Goal: Transaction & Acquisition: Purchase product/service

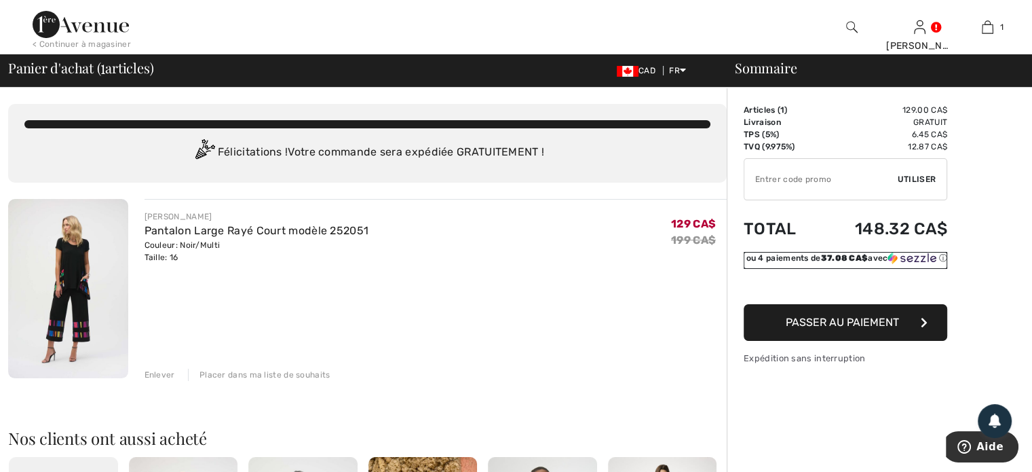
click at [923, 255] on img at bounding box center [912, 258] width 49 height 12
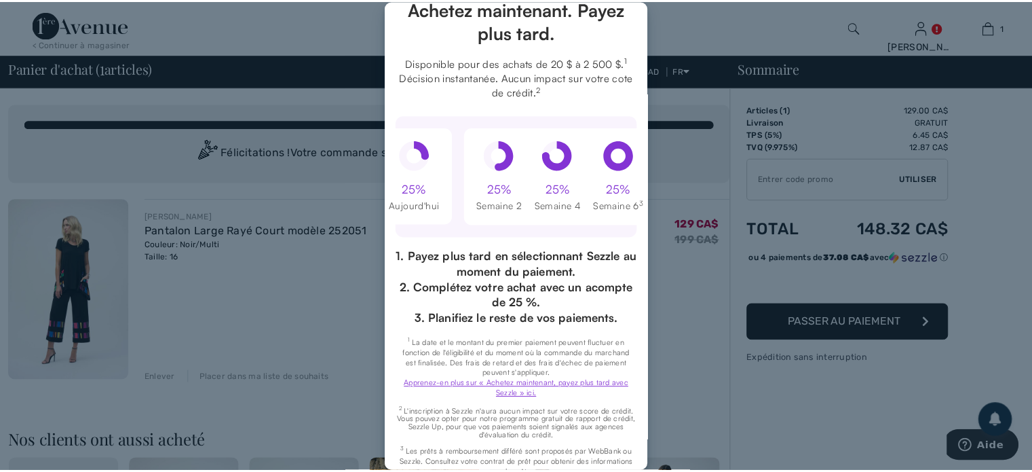
scroll to position [157, 0]
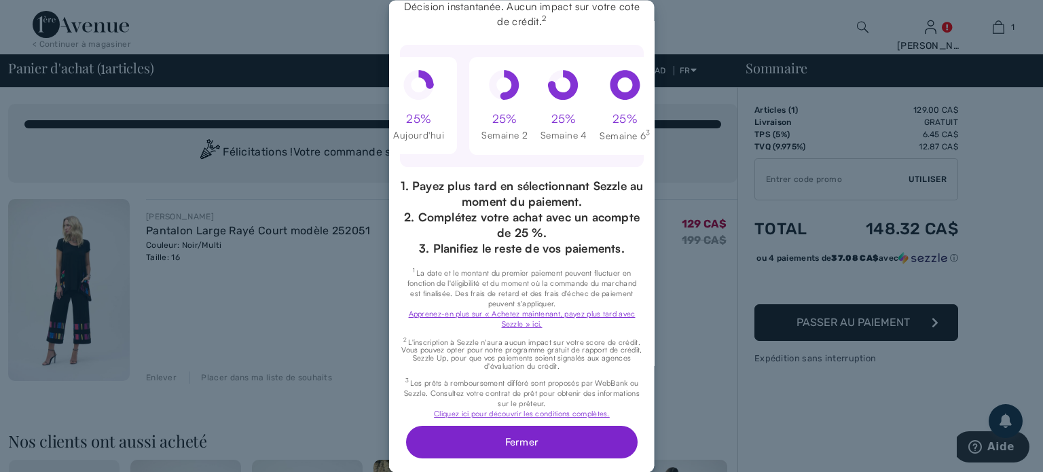
click at [489, 428] on button "Fermer" at bounding box center [520, 442] width 231 height 33
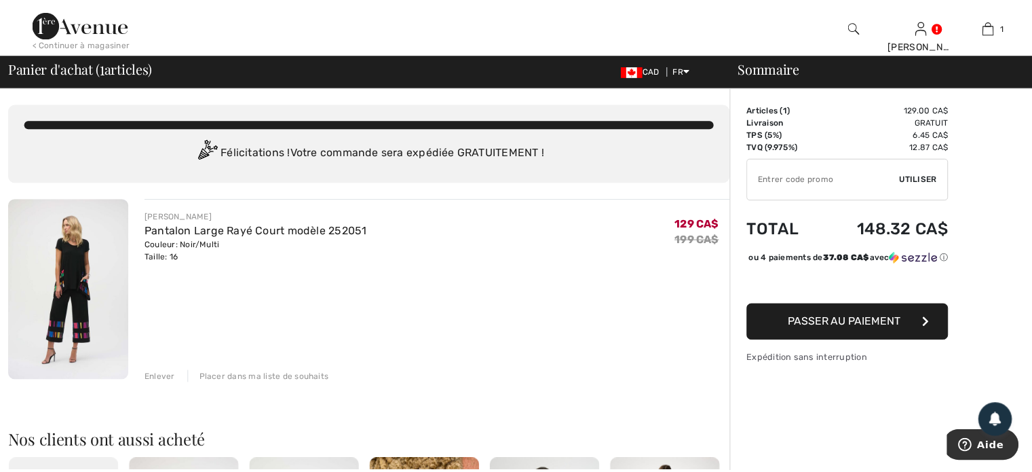
scroll to position [0, 0]
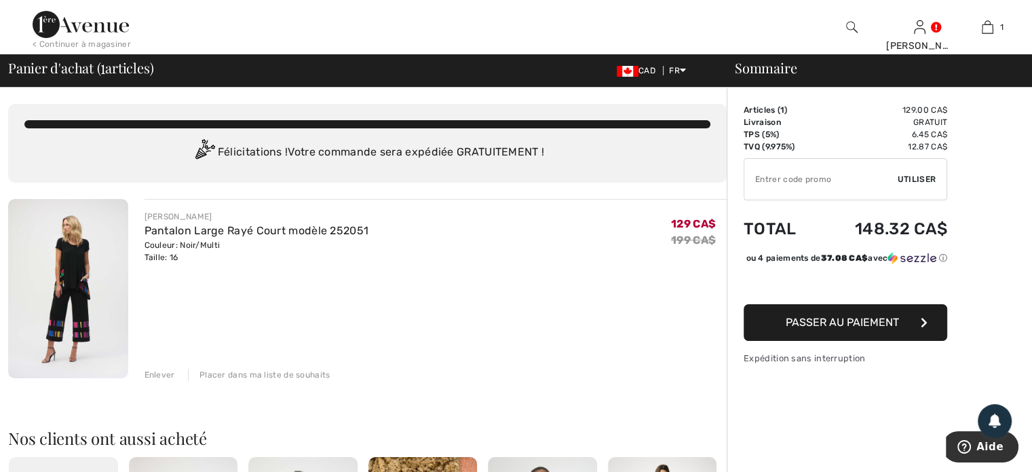
click at [840, 328] on span "Passer au paiement" at bounding box center [842, 322] width 113 height 13
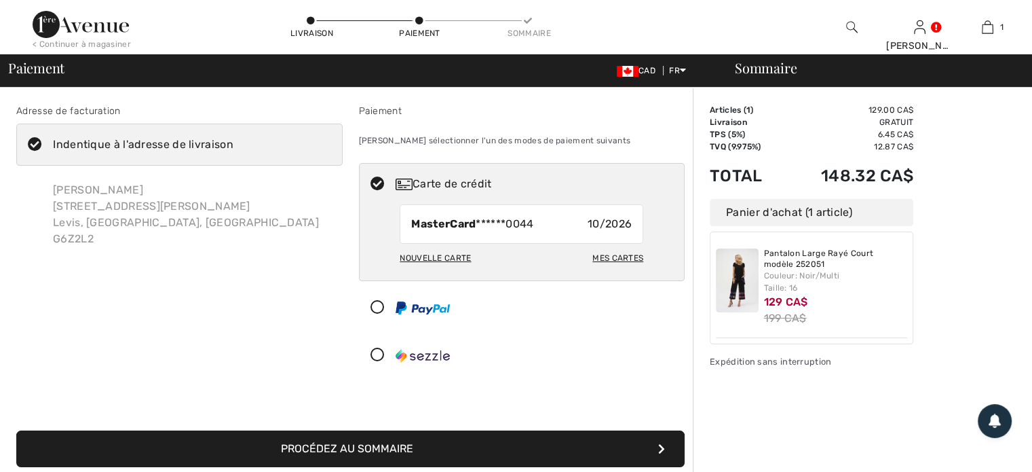
click at [379, 352] on icon at bounding box center [378, 355] width 36 height 14
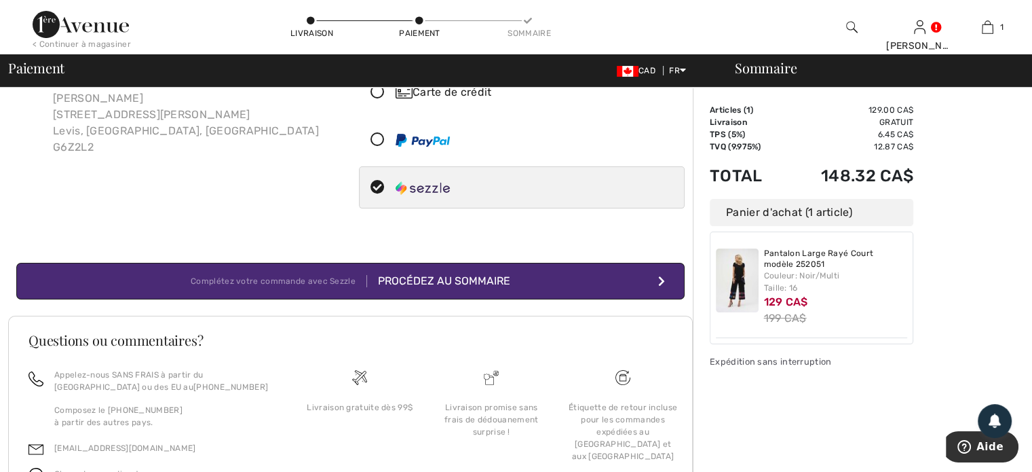
scroll to position [171, 0]
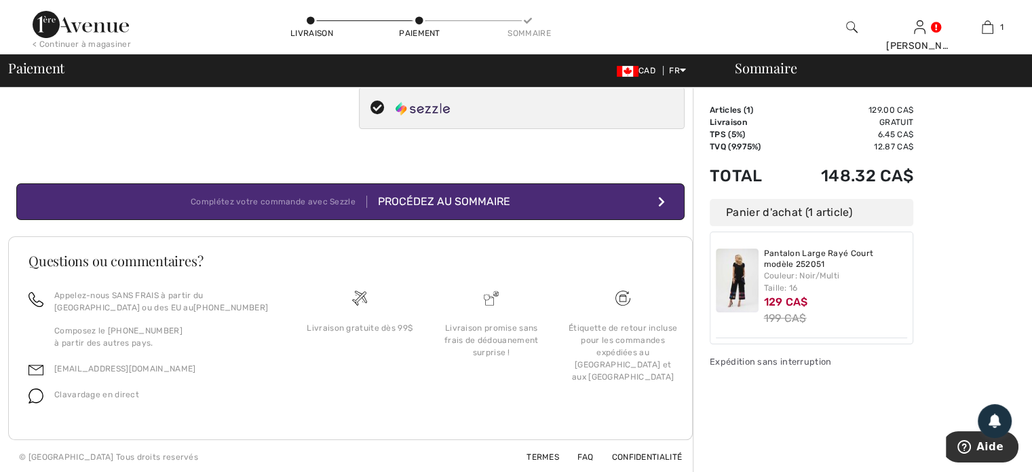
click at [454, 202] on div "Procédez au sommaire" at bounding box center [438, 201] width 143 height 16
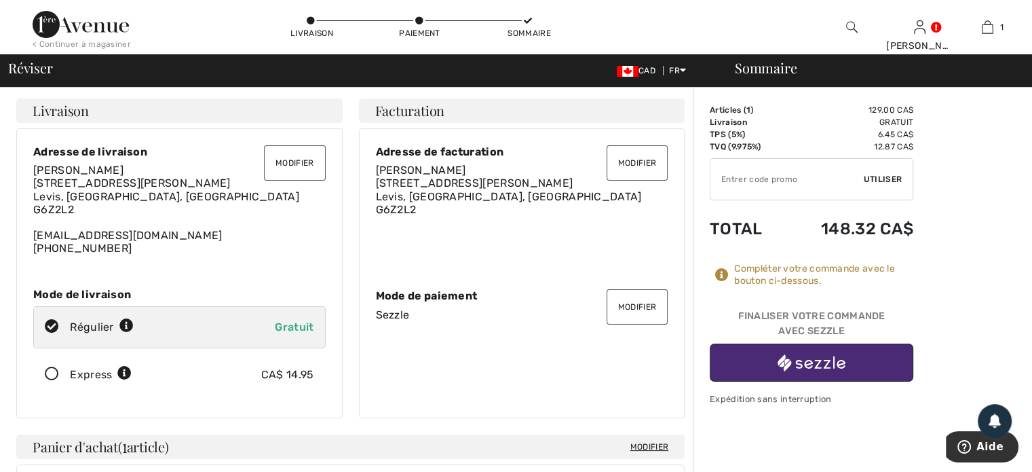
click at [282, 159] on button "Modifier" at bounding box center [294, 162] width 61 height 35
click at [293, 162] on button "Modifier" at bounding box center [294, 162] width 61 height 35
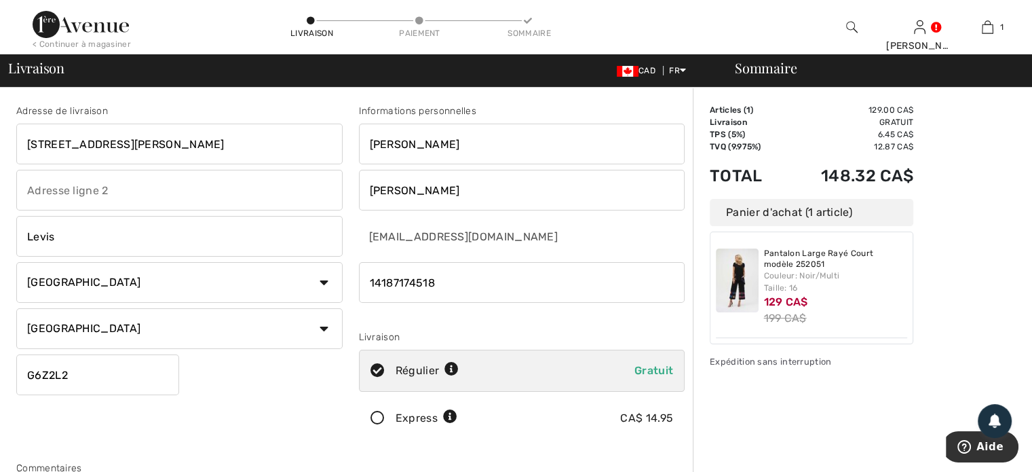
scroll to position [272, 0]
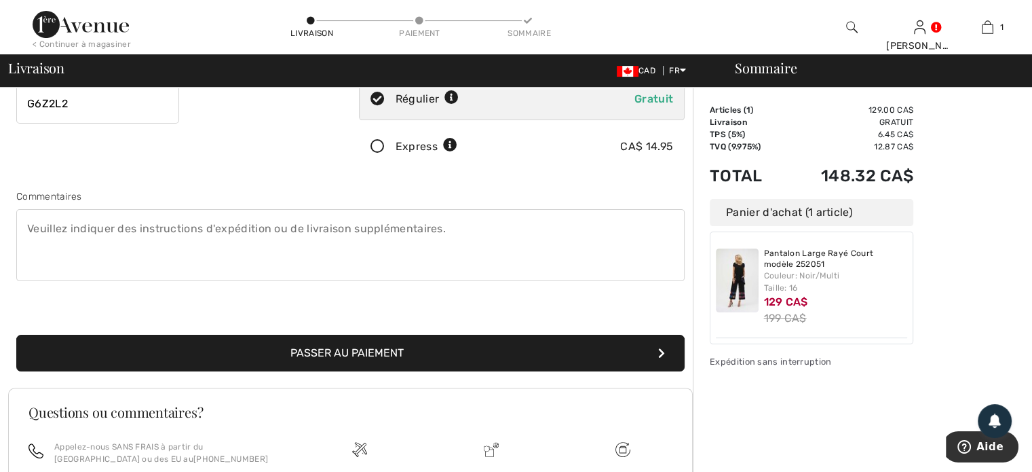
type input "14187174518"
click at [358, 358] on button "Passer au paiement" at bounding box center [350, 353] width 669 height 37
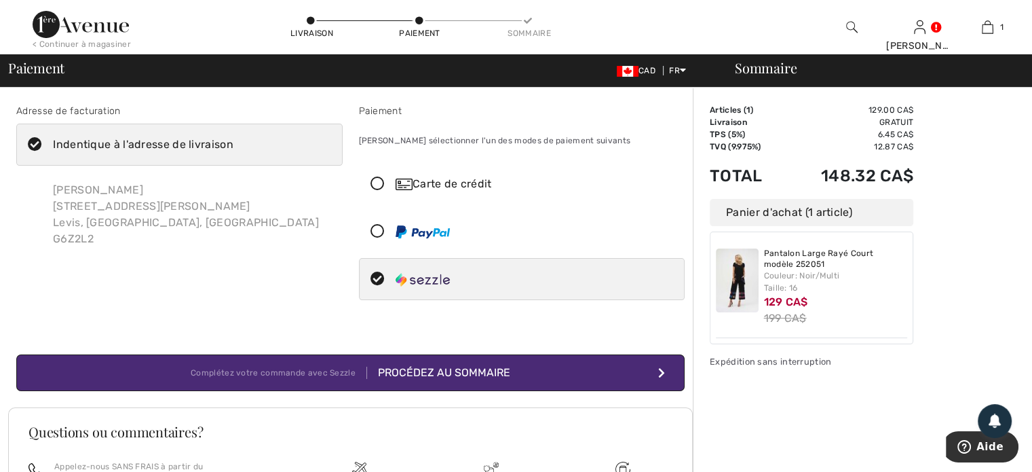
click at [481, 377] on div "Procédez au sommaire" at bounding box center [438, 373] width 143 height 16
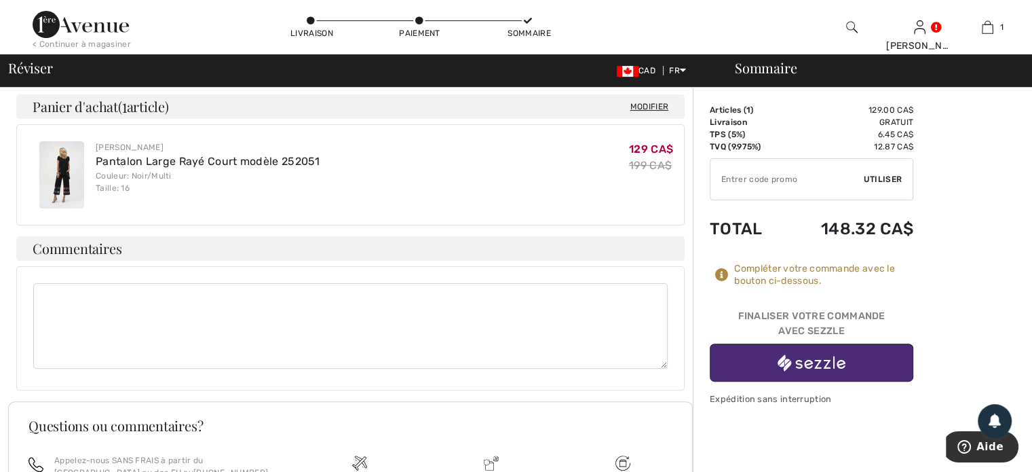
scroll to position [407, 0]
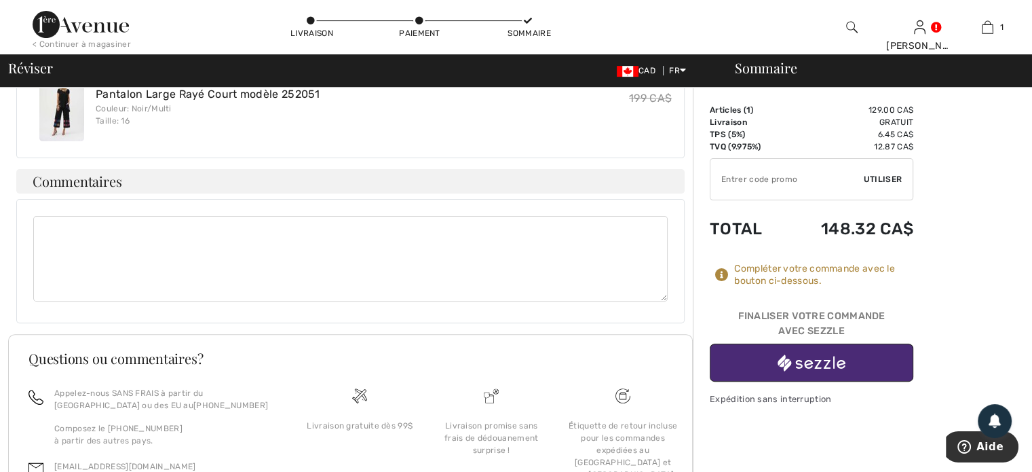
click at [806, 364] on img "button" at bounding box center [812, 362] width 68 height 17
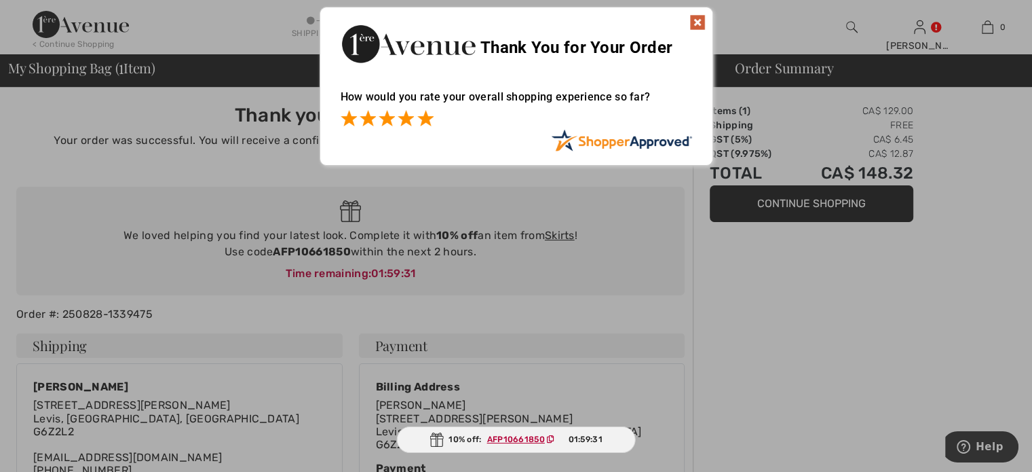
click at [428, 119] on span at bounding box center [425, 118] width 16 height 16
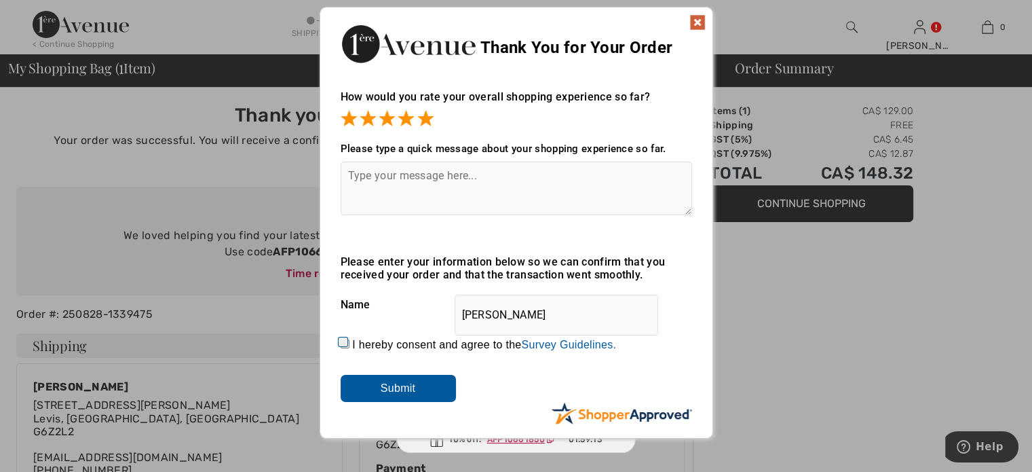
click at [341, 343] on input "I hereby consent and agree to the By submitting a review, you grant permission …" at bounding box center [345, 343] width 9 height 9
checkbox input "true"
click at [391, 390] on input "Submit" at bounding box center [398, 388] width 115 height 27
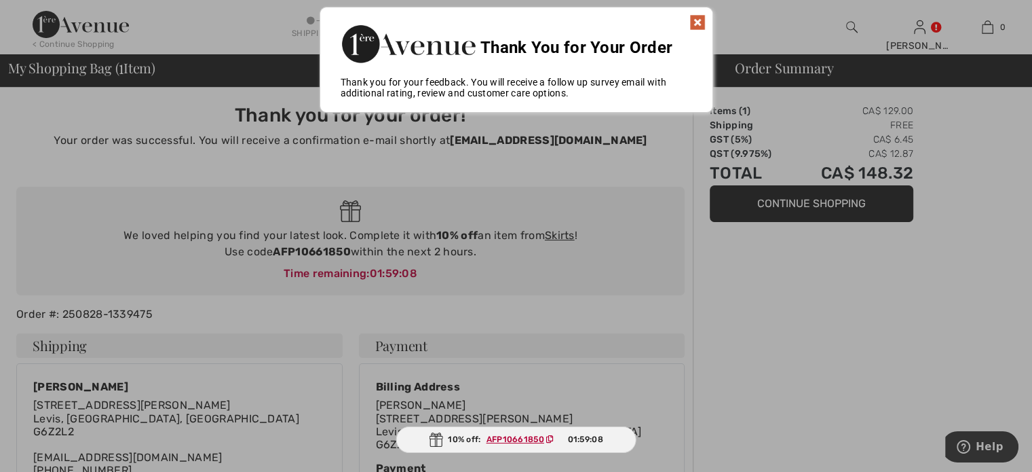
click at [692, 20] on img at bounding box center [698, 22] width 16 height 16
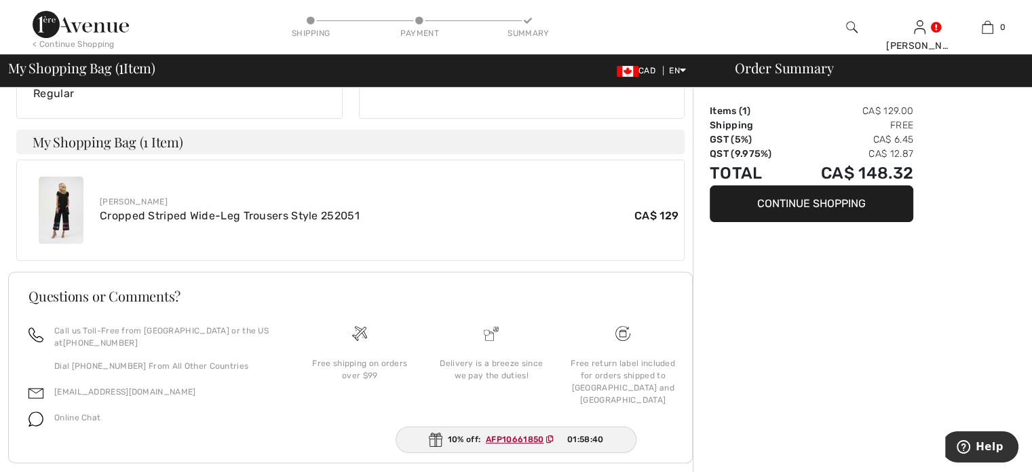
scroll to position [445, 0]
